Goal: Task Accomplishment & Management: Manage account settings

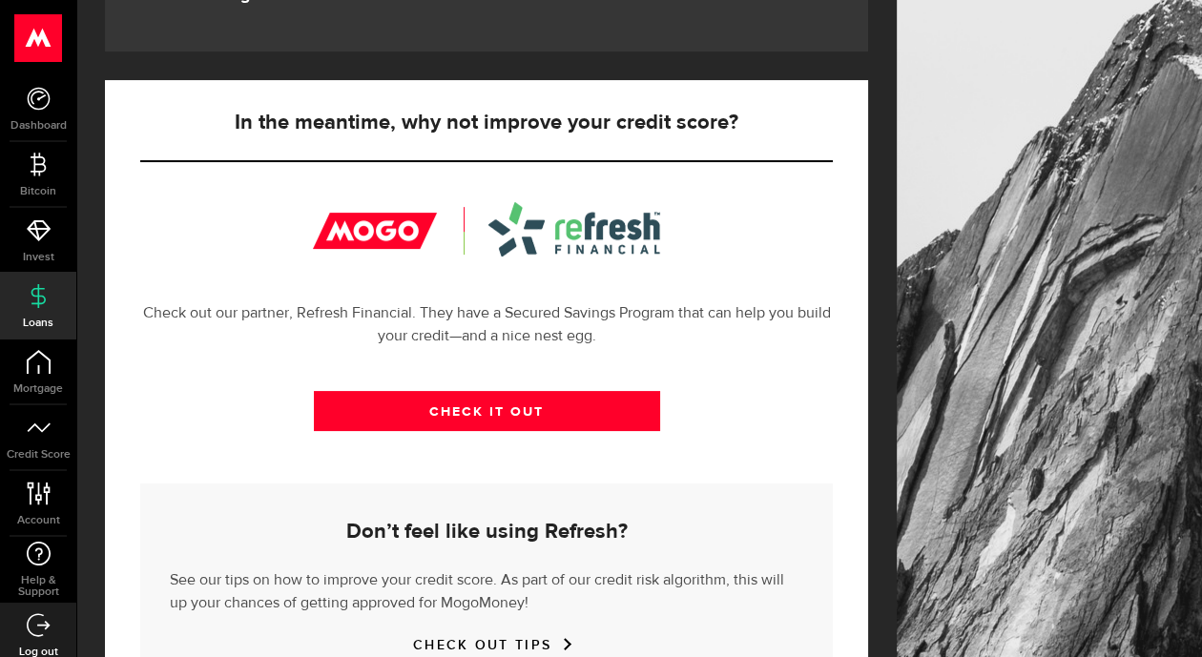
scroll to position [662, 0]
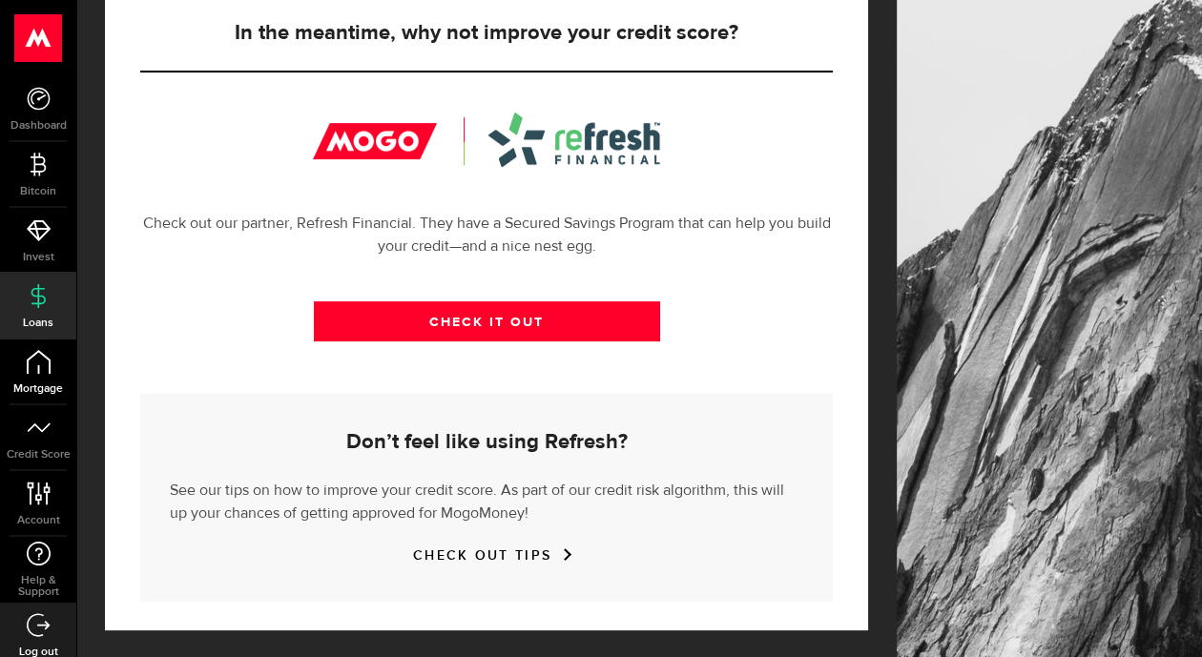
click at [32, 352] on icon at bounding box center [39, 362] width 24 height 24
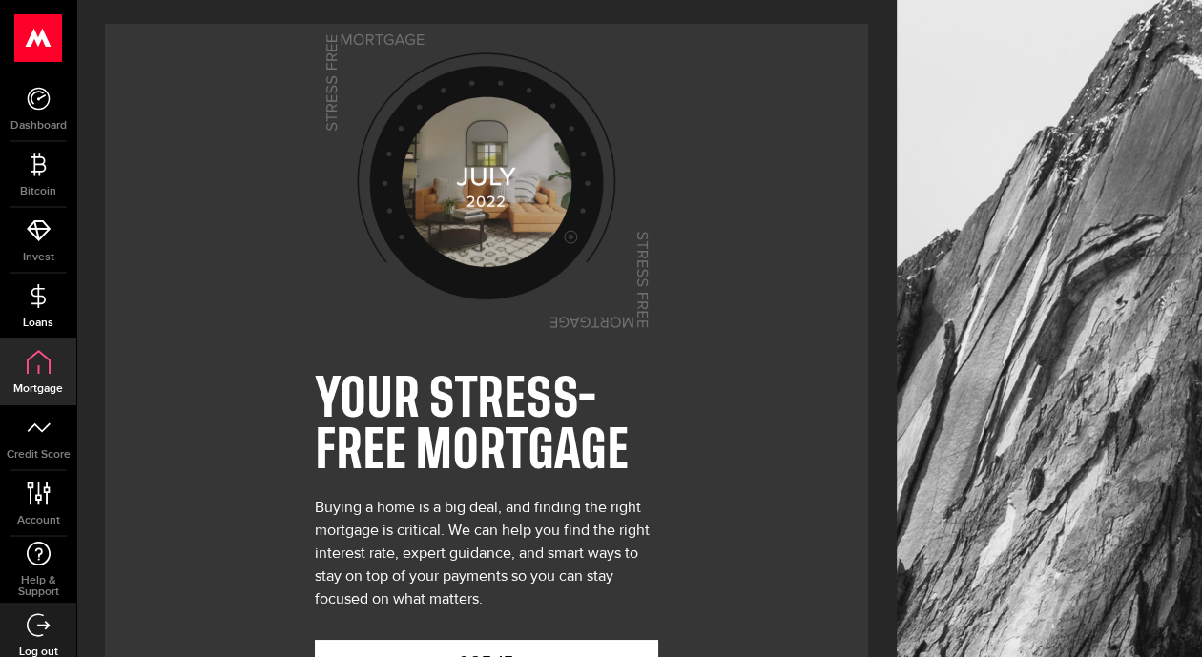
click at [44, 304] on icon at bounding box center [39, 296] width 24 height 24
